Goal: Task Accomplishment & Management: Complete application form

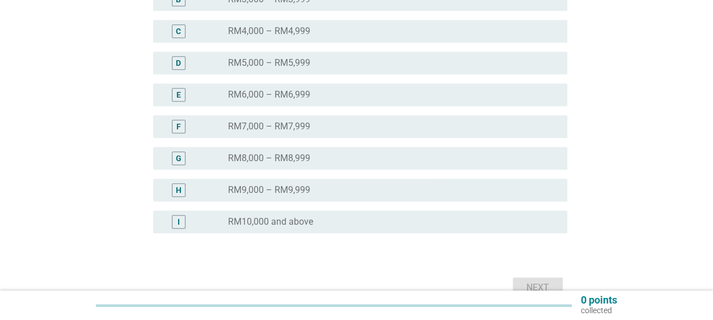
scroll to position [283, 0]
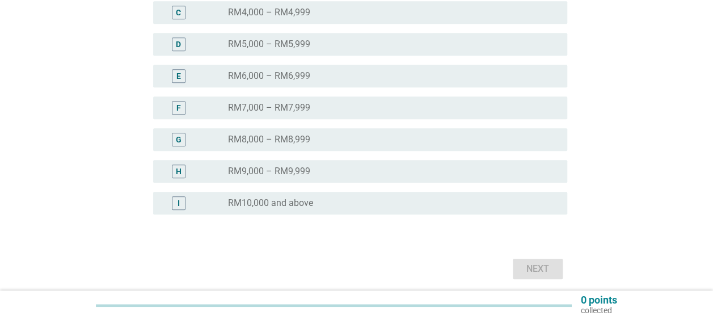
click at [370, 169] on div "radio_button_unchecked RM9,000 – RM9,999" at bounding box center [388, 171] width 321 height 11
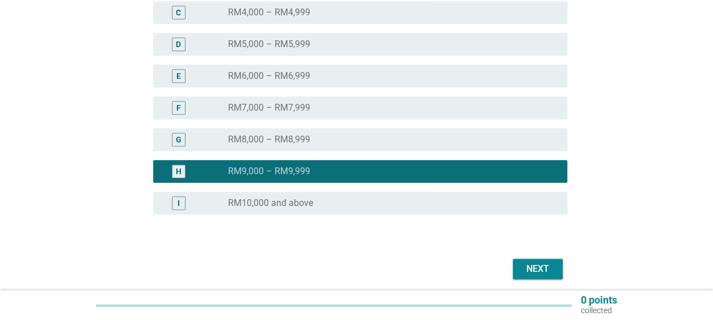
click at [541, 268] on div "Next" at bounding box center [538, 269] width 32 height 14
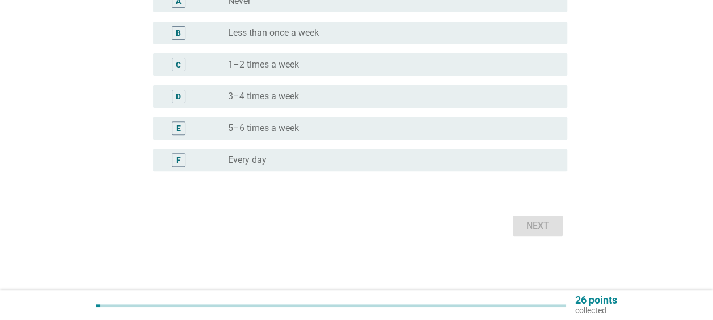
scroll to position [0, 0]
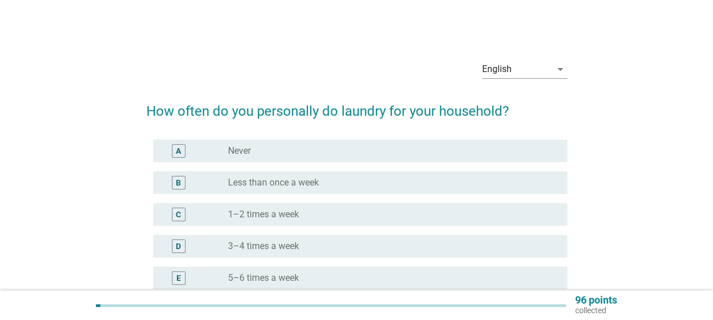
click at [341, 242] on div "radio_button_unchecked 3–4 times a week" at bounding box center [388, 245] width 321 height 11
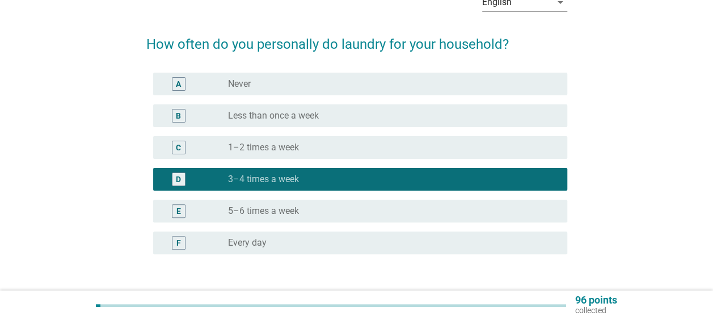
scroll to position [113, 0]
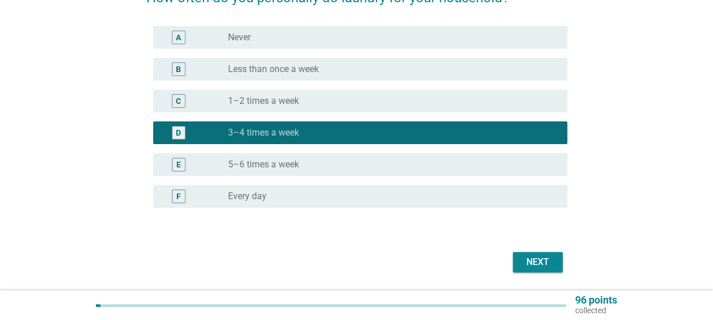
click at [553, 258] on button "Next" at bounding box center [538, 262] width 50 height 20
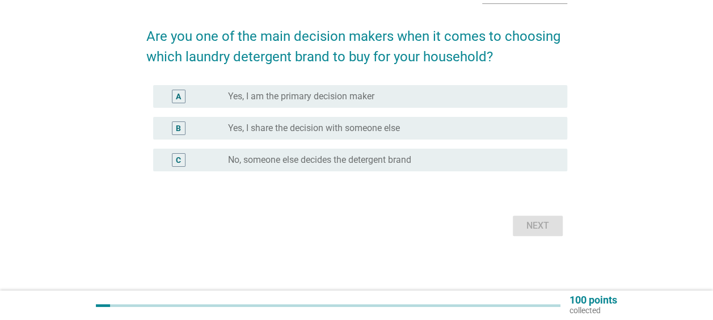
scroll to position [0, 0]
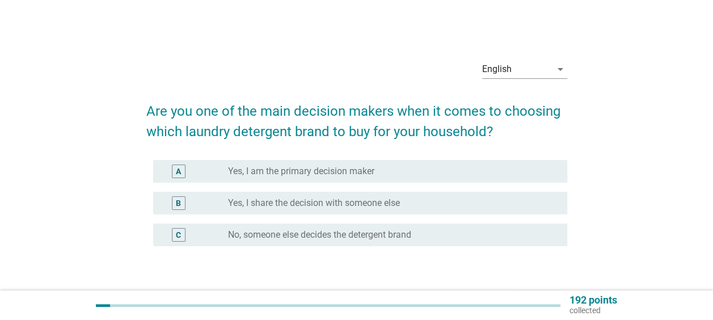
click at [492, 198] on div "radio_button_unchecked Yes, I share the decision with someone else" at bounding box center [388, 202] width 321 height 11
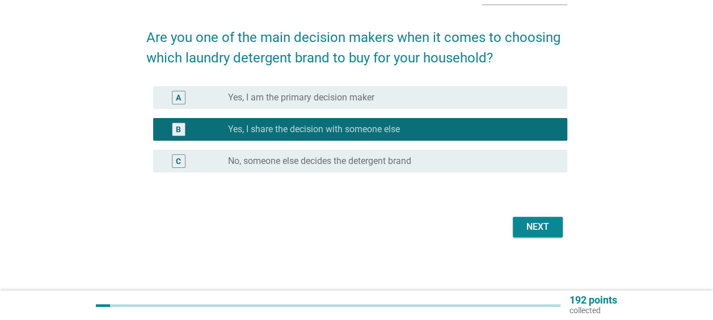
scroll to position [75, 0]
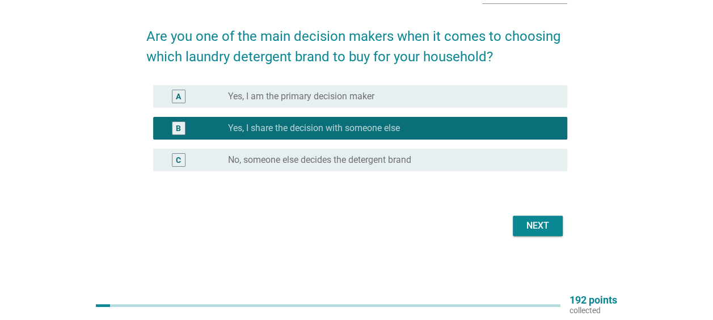
click at [540, 231] on div "Next" at bounding box center [538, 226] width 32 height 14
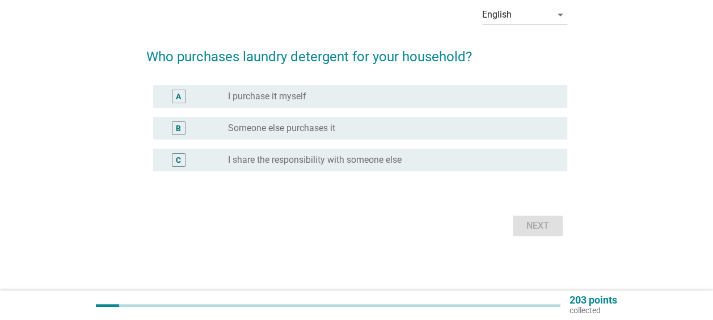
scroll to position [0, 0]
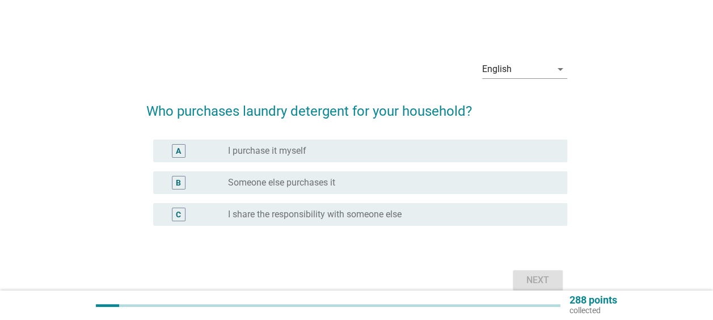
click at [519, 182] on div "radio_button_unchecked Someone else purchases it" at bounding box center [388, 182] width 321 height 11
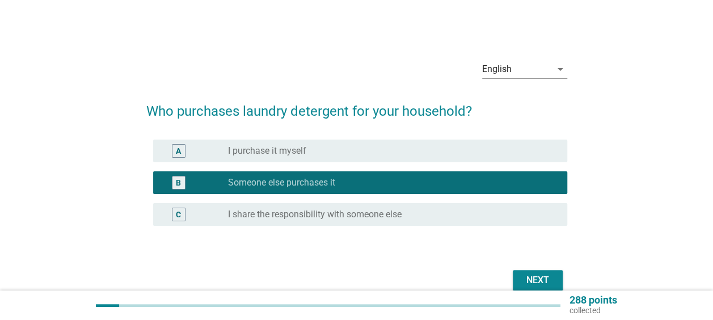
click at [535, 275] on div "Next" at bounding box center [538, 280] width 32 height 14
